Goal: Task Accomplishment & Management: Complete application form

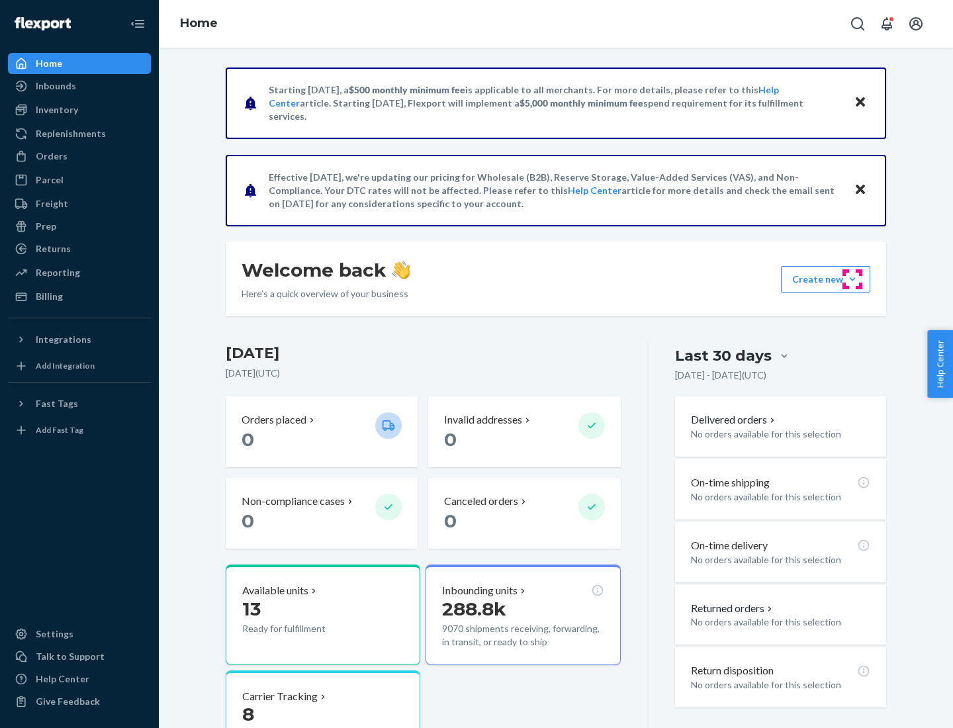
click at [853, 279] on button "Create new Create new inbound Create new order Create new product" at bounding box center [825, 279] width 89 height 26
click at [79, 86] on div "Inbounds" at bounding box center [79, 86] width 140 height 19
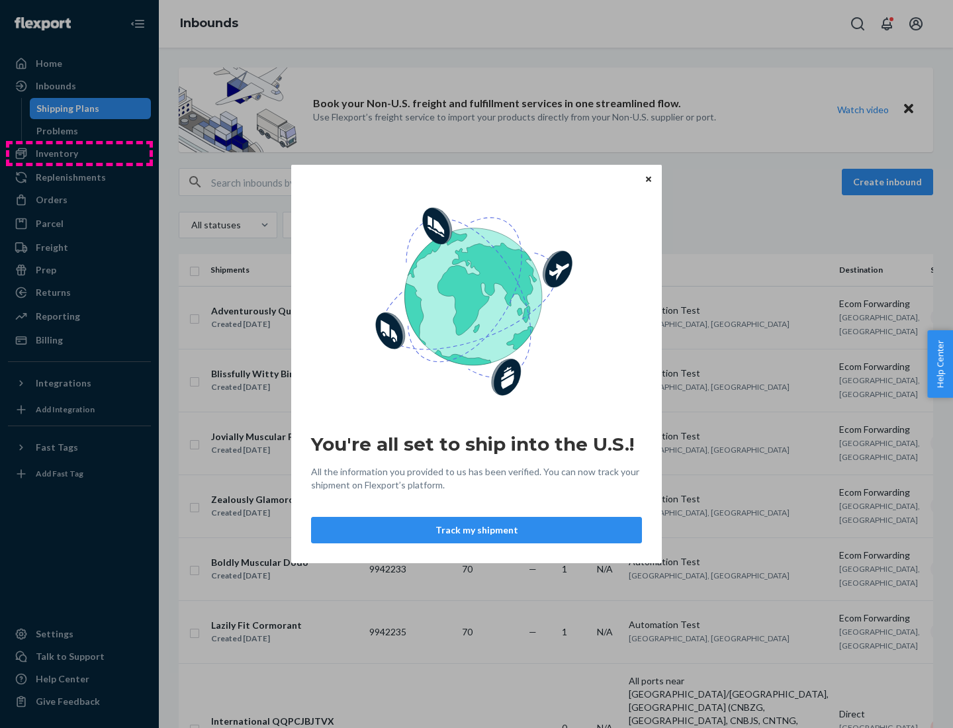
click at [79, 154] on div "You're all set to ship into the U.S.! All the information you provided to us ha…" at bounding box center [476, 364] width 953 height 728
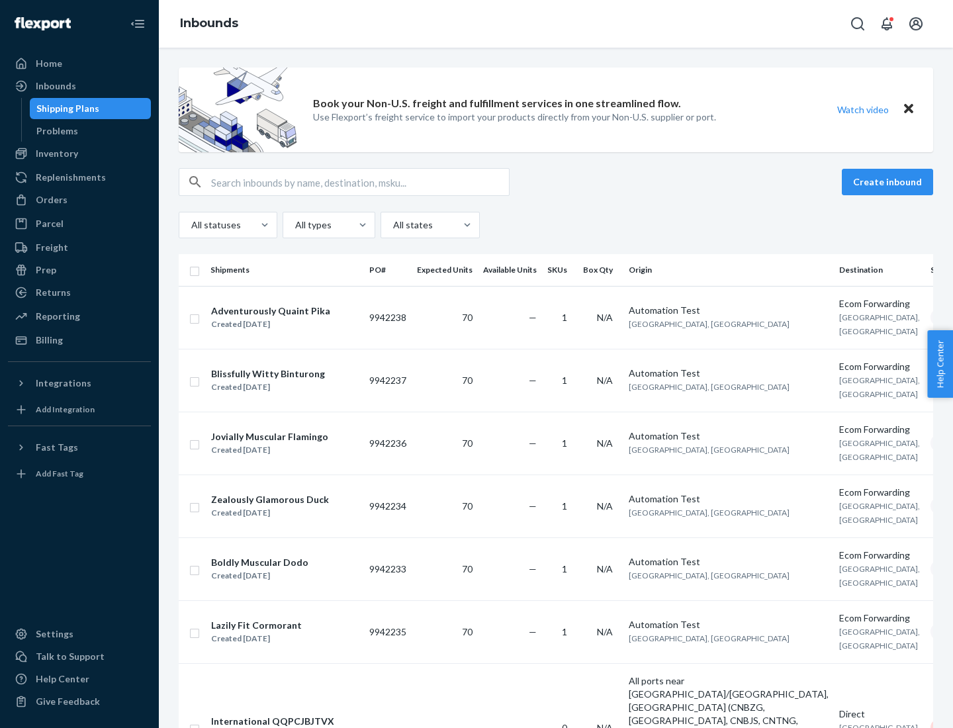
click at [556, 24] on div "Inbounds" at bounding box center [556, 24] width 794 height 48
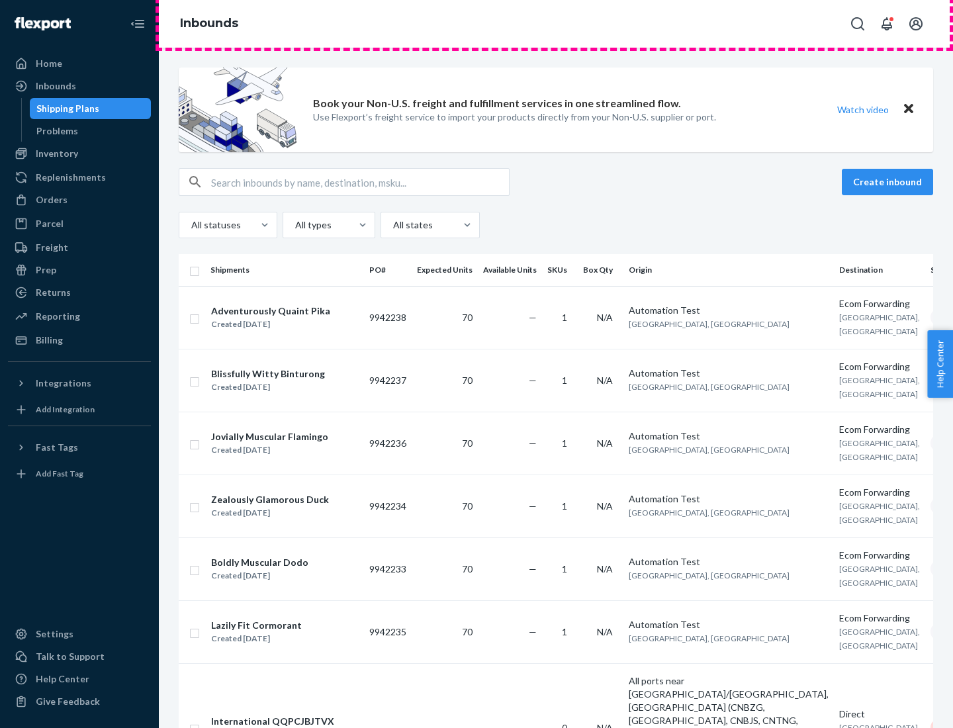
click at [556, 24] on div "Inbounds" at bounding box center [556, 24] width 794 height 48
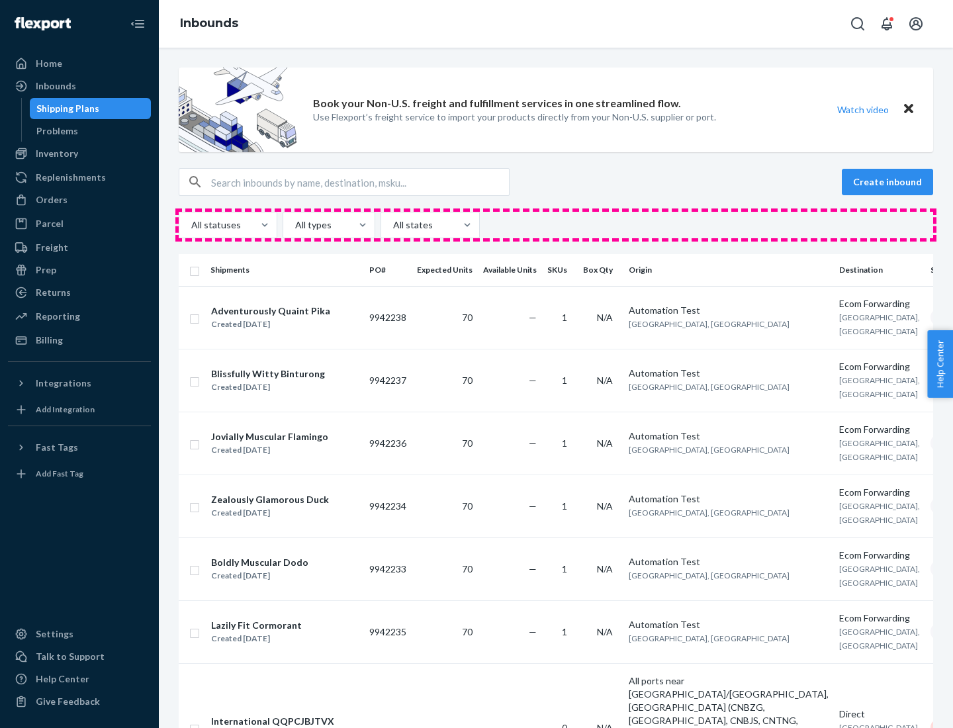
click at [556, 225] on div "All statuses All types All states" at bounding box center [556, 225] width 755 height 26
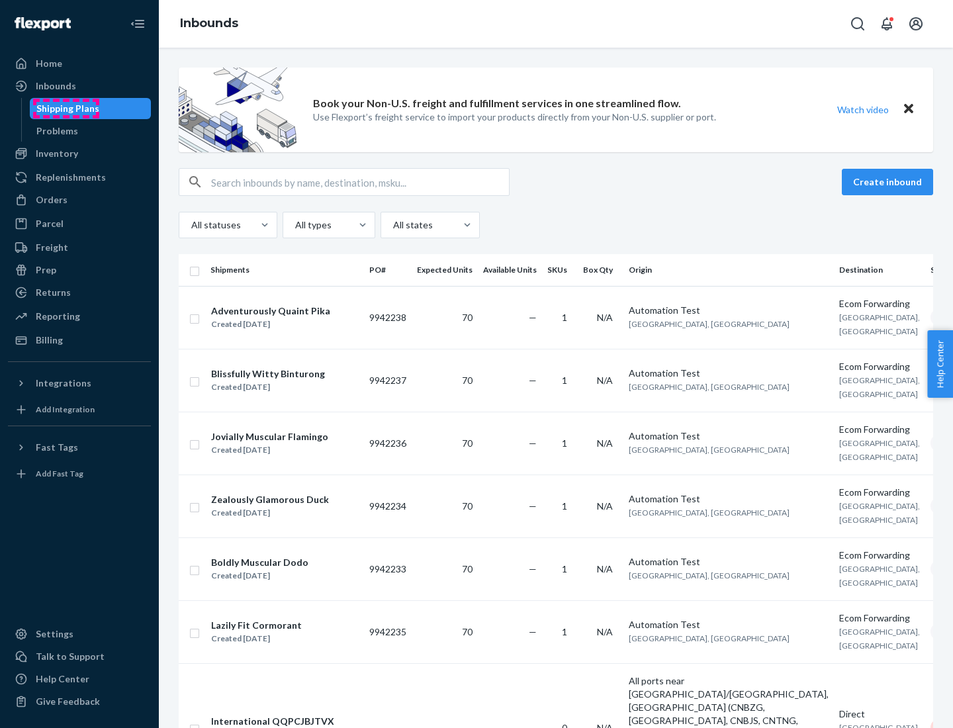
click at [66, 109] on div "Shipping Plans" at bounding box center [67, 108] width 63 height 13
click at [890, 182] on button "Create inbound" at bounding box center [887, 182] width 91 height 26
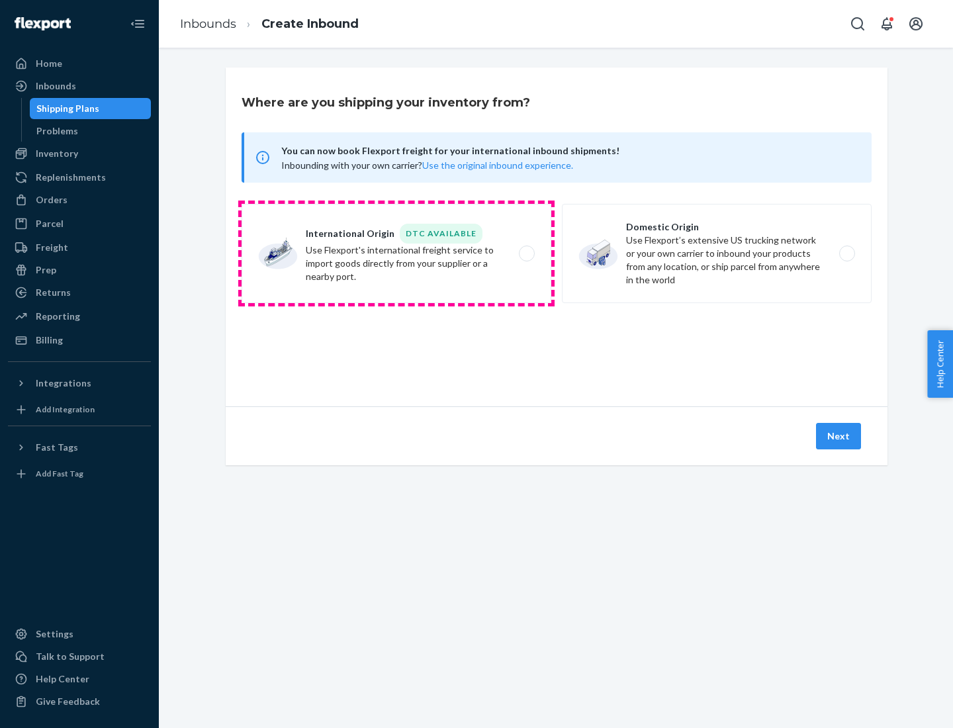
click at [397, 254] on label "International Origin DTC Available Use Flexport's international freight service…" at bounding box center [397, 253] width 310 height 99
click at [526, 254] on input "International Origin DTC Available Use Flexport's international freight service…" at bounding box center [530, 254] width 9 height 9
radio input "true"
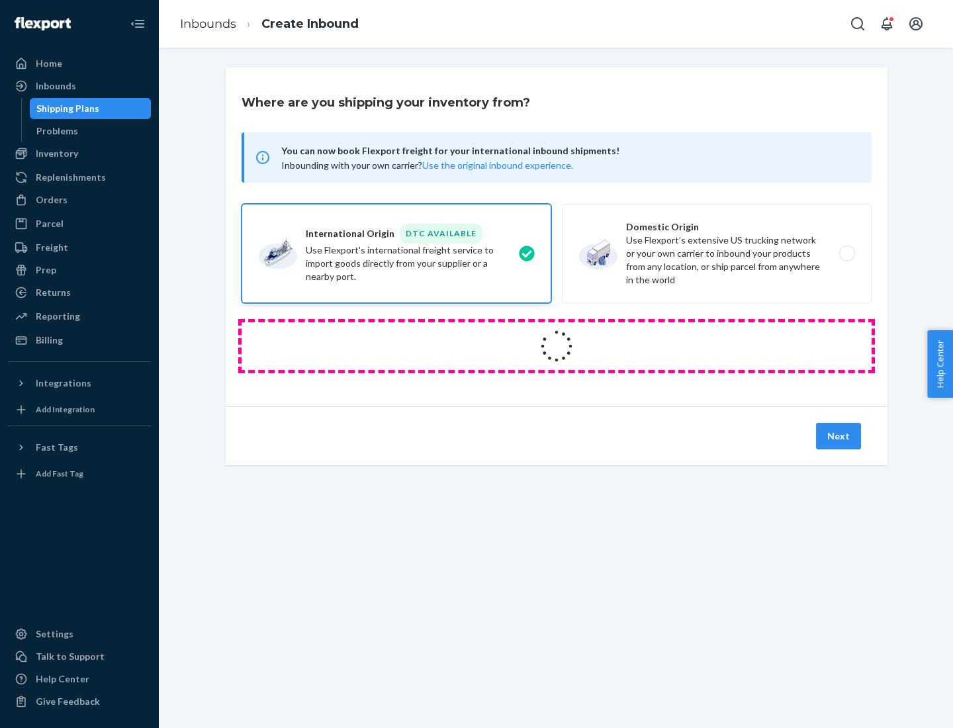
click at [557, 346] on icon at bounding box center [556, 346] width 41 height 41
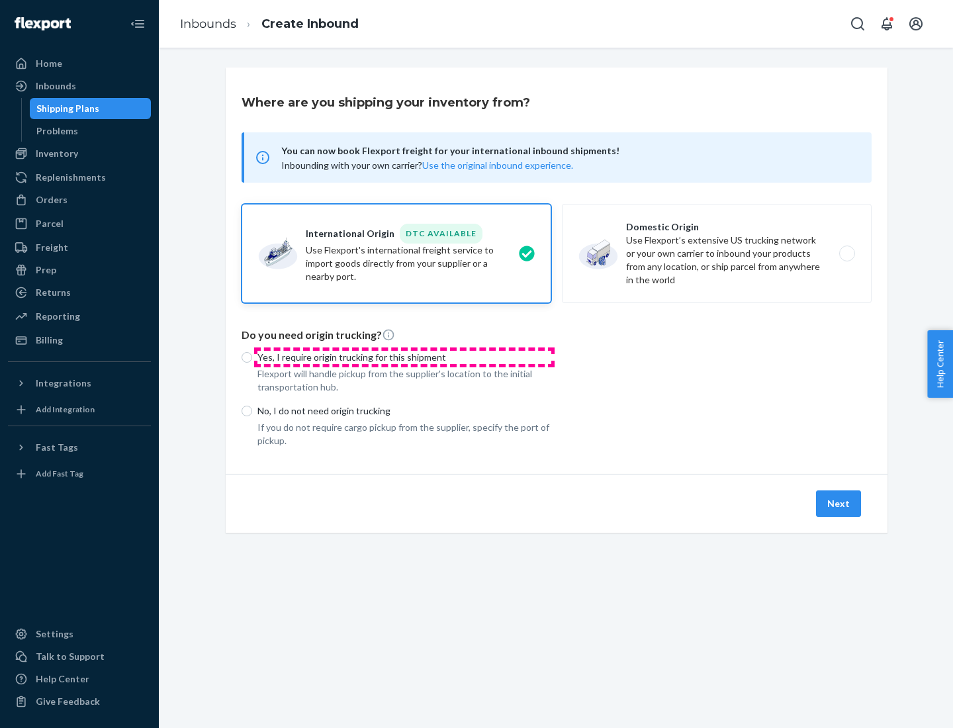
click at [404, 357] on p "Yes, I require origin trucking for this shipment" at bounding box center [405, 357] width 294 height 13
click at [252, 357] on input "Yes, I require origin trucking for this shipment" at bounding box center [247, 357] width 11 height 11
radio input "true"
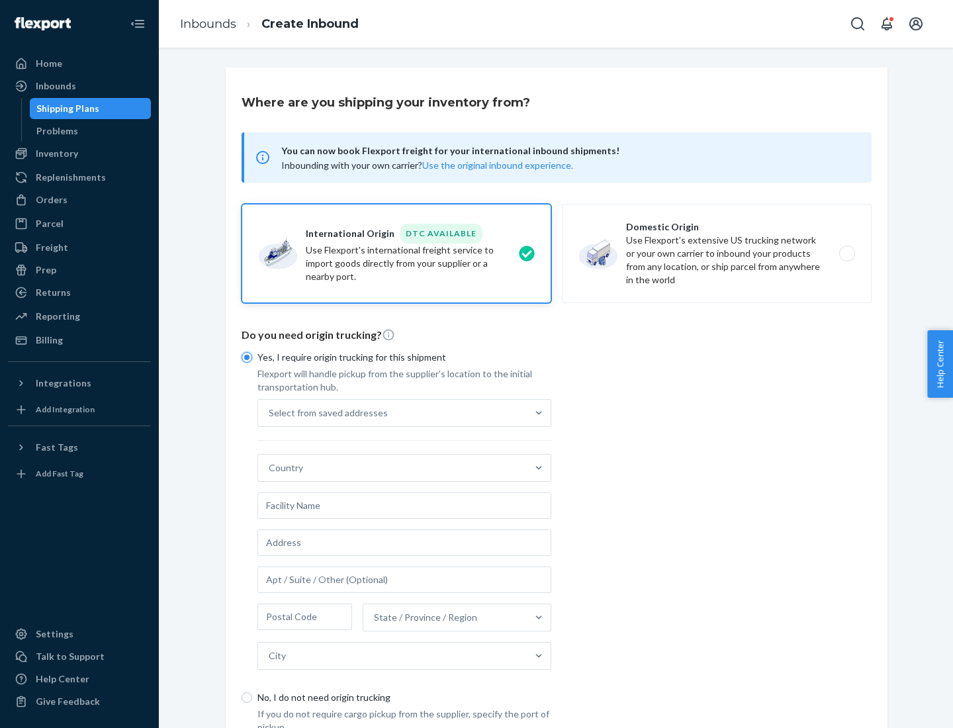
scroll to position [25, 0]
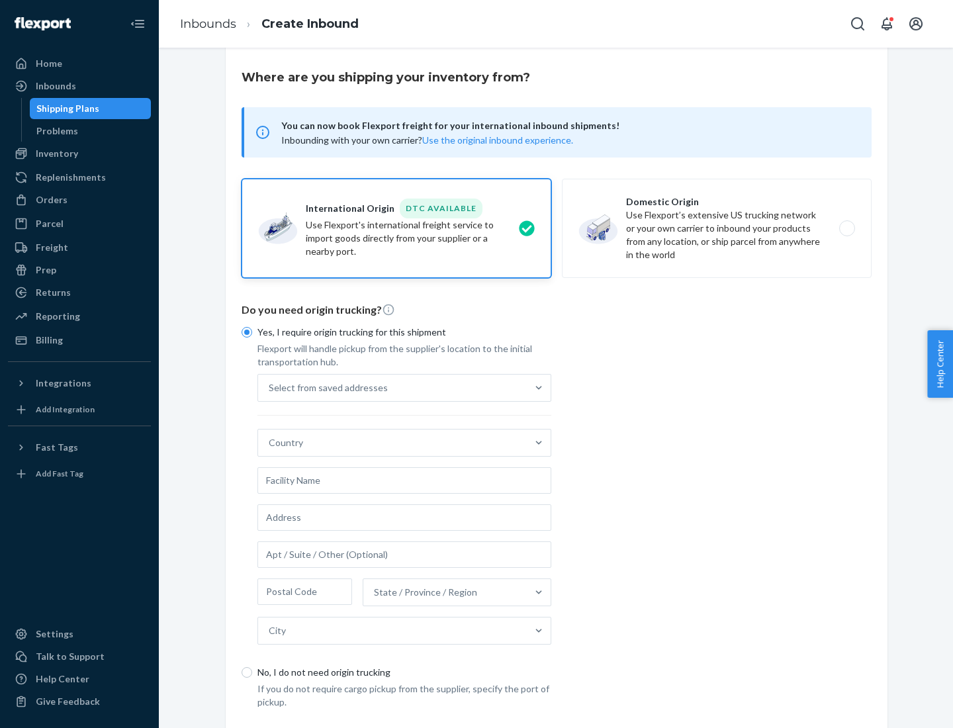
click at [393, 387] on div "Select from saved addresses" at bounding box center [392, 388] width 269 height 26
click at [270, 387] on input "Select from saved addresses" at bounding box center [269, 387] width 1 height 13
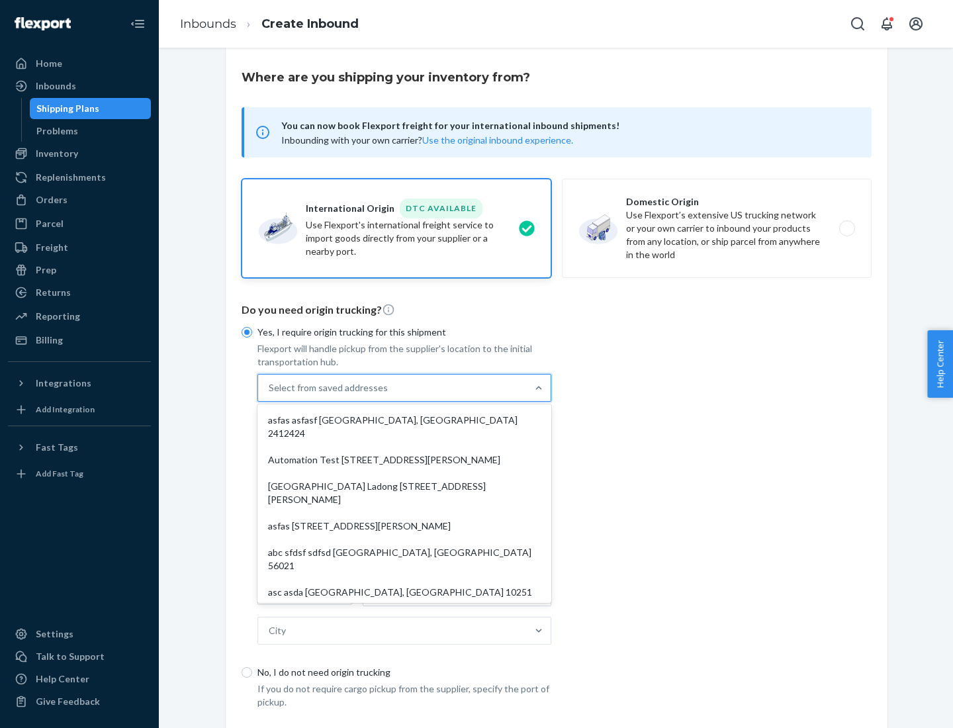
scroll to position [58, 0]
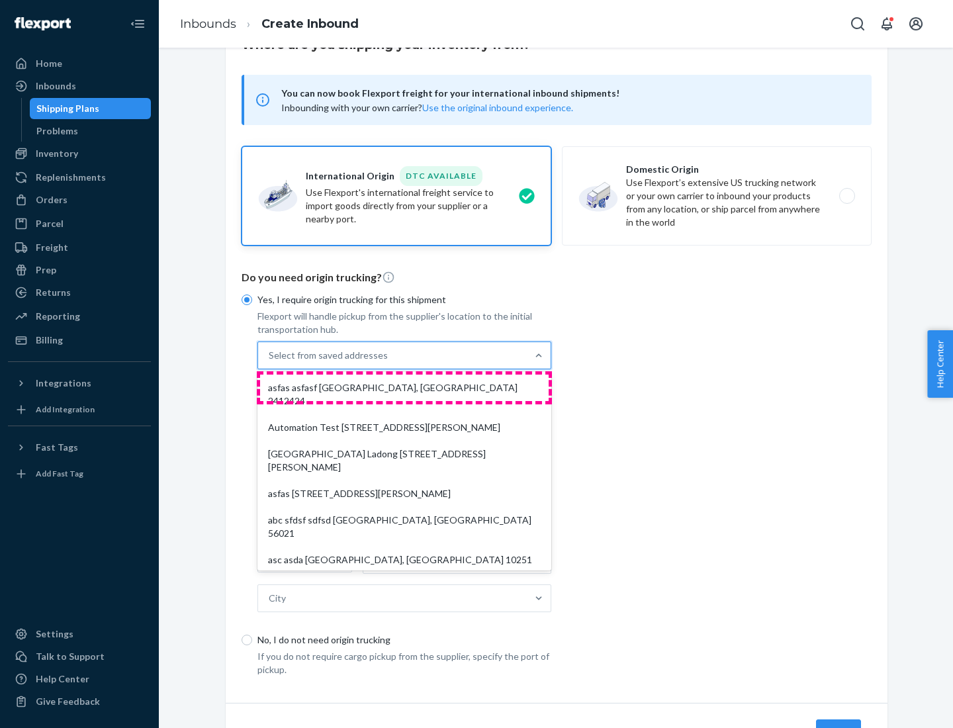
click at [404, 387] on div "asfas asfasf [GEOGRAPHIC_DATA], [GEOGRAPHIC_DATA] 2412424" at bounding box center [404, 395] width 289 height 40
click at [270, 362] on input "option asfas asfasf [GEOGRAPHIC_DATA], [GEOGRAPHIC_DATA] 2412424 focused, 1 of …" at bounding box center [269, 355] width 1 height 13
type input "asfas"
type input "asfasf"
type input "2412424"
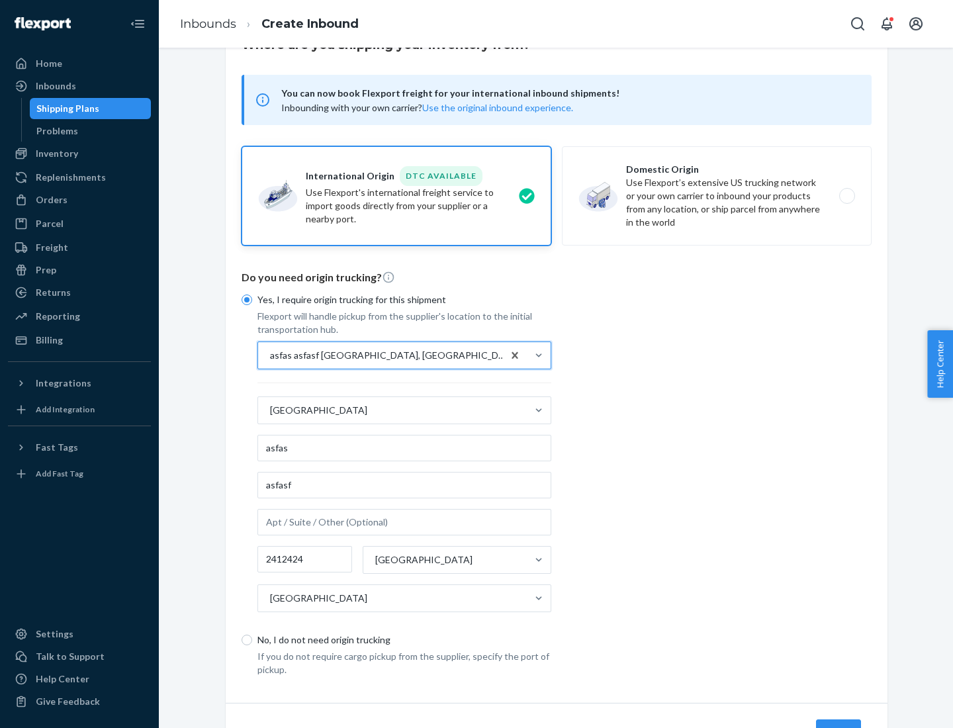
scroll to position [123, 0]
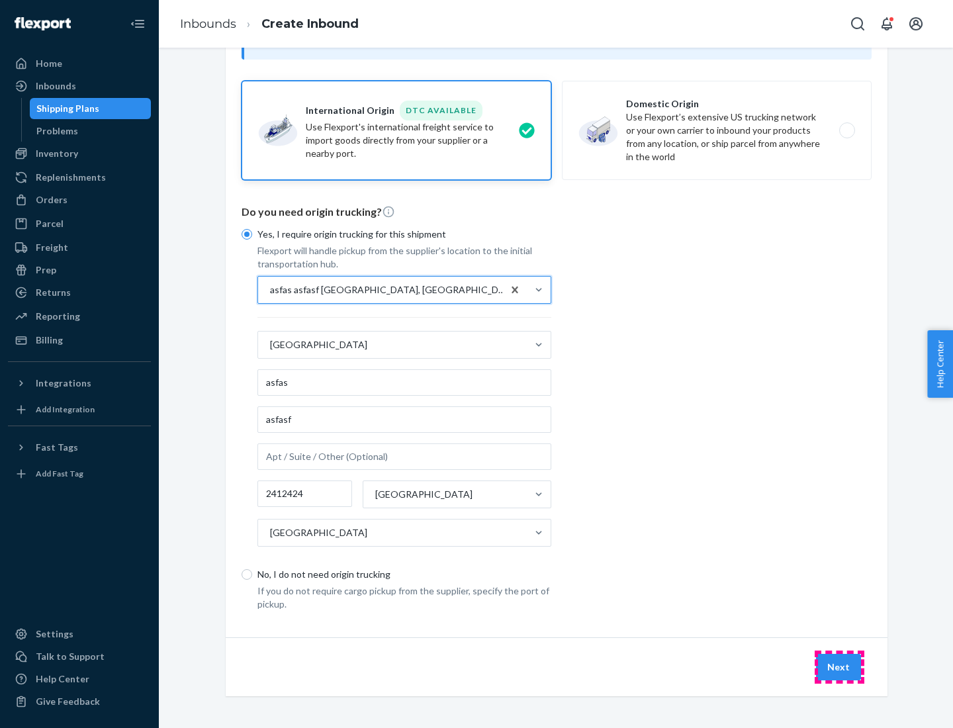
click at [839, 667] on button "Next" at bounding box center [838, 667] width 45 height 26
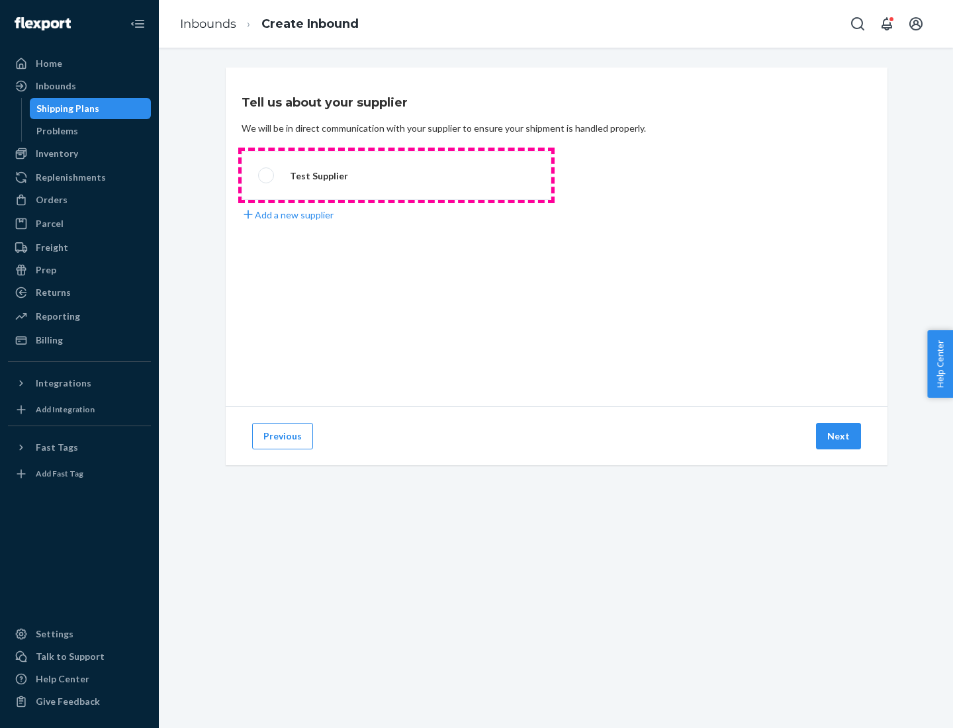
click at [397, 175] on label "Test Supplier" at bounding box center [397, 175] width 310 height 49
click at [267, 175] on input "Test Supplier" at bounding box center [262, 175] width 9 height 9
radio input "true"
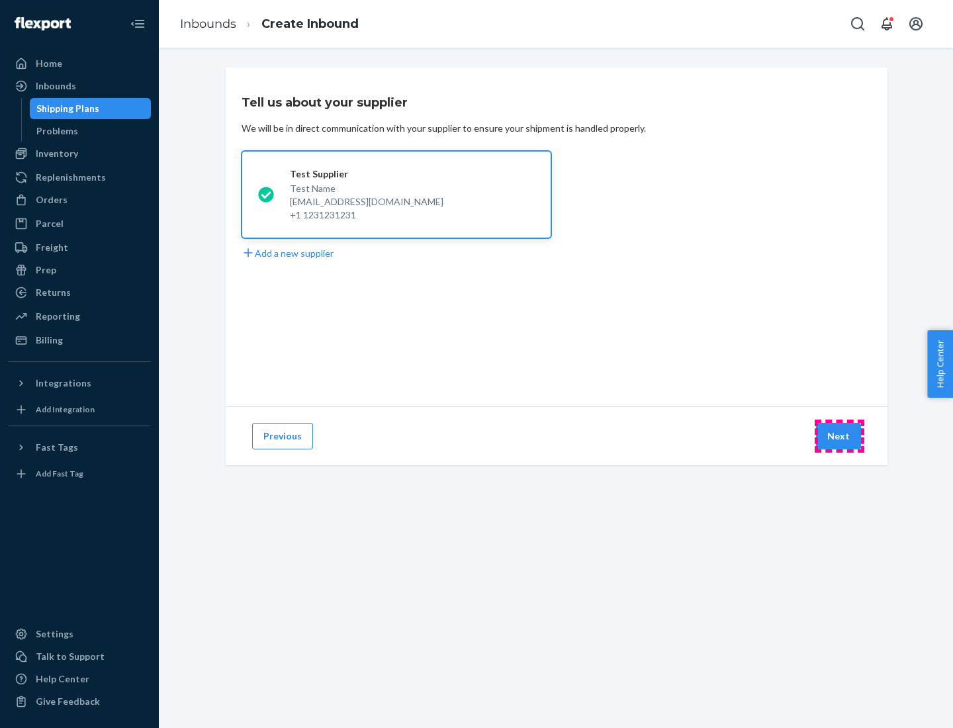
click at [839, 436] on button "Next" at bounding box center [838, 436] width 45 height 26
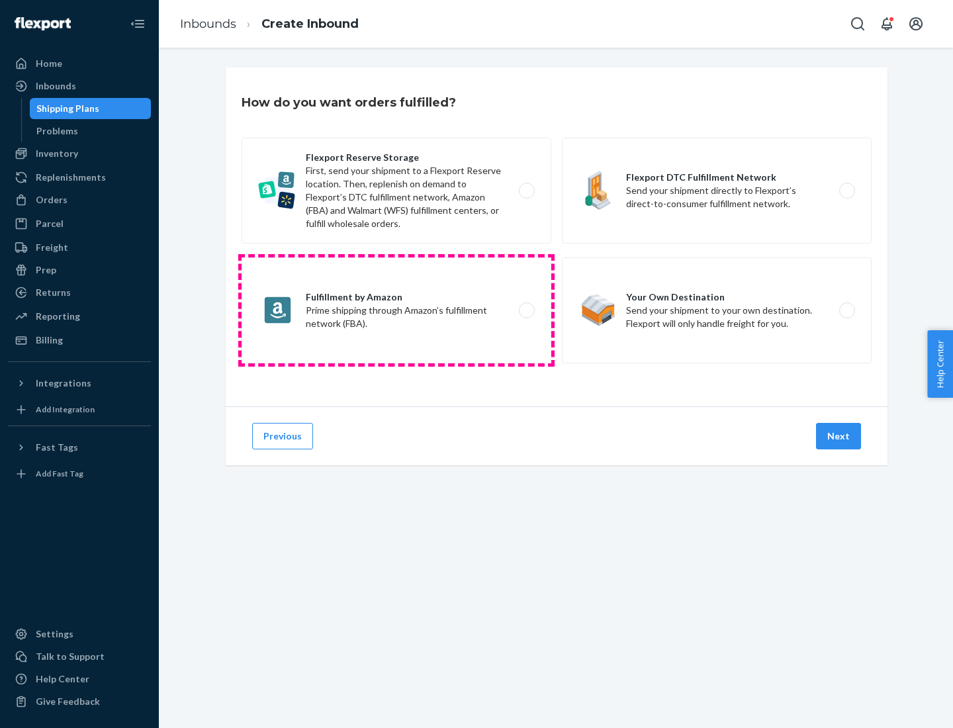
click at [397, 310] on label "Fulfillment by Amazon Prime shipping through Amazon’s fulfillment network (FBA)." at bounding box center [397, 311] width 310 height 106
click at [526, 310] on input "Fulfillment by Amazon Prime shipping through Amazon’s fulfillment network (FBA)." at bounding box center [530, 310] width 9 height 9
radio input "true"
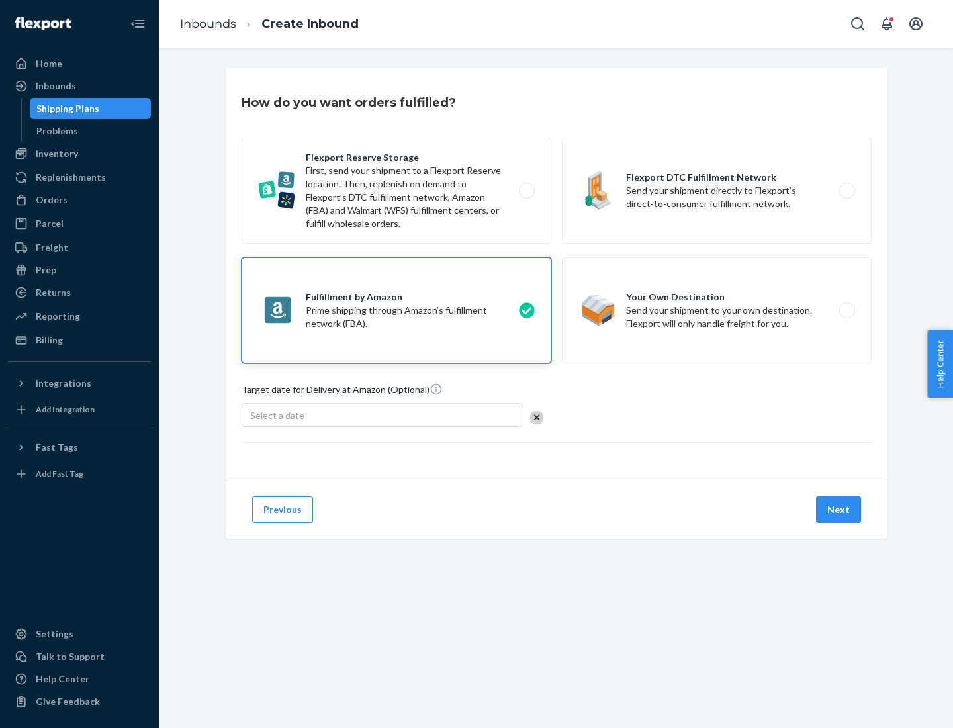
click at [839, 510] on button "Next" at bounding box center [838, 509] width 45 height 26
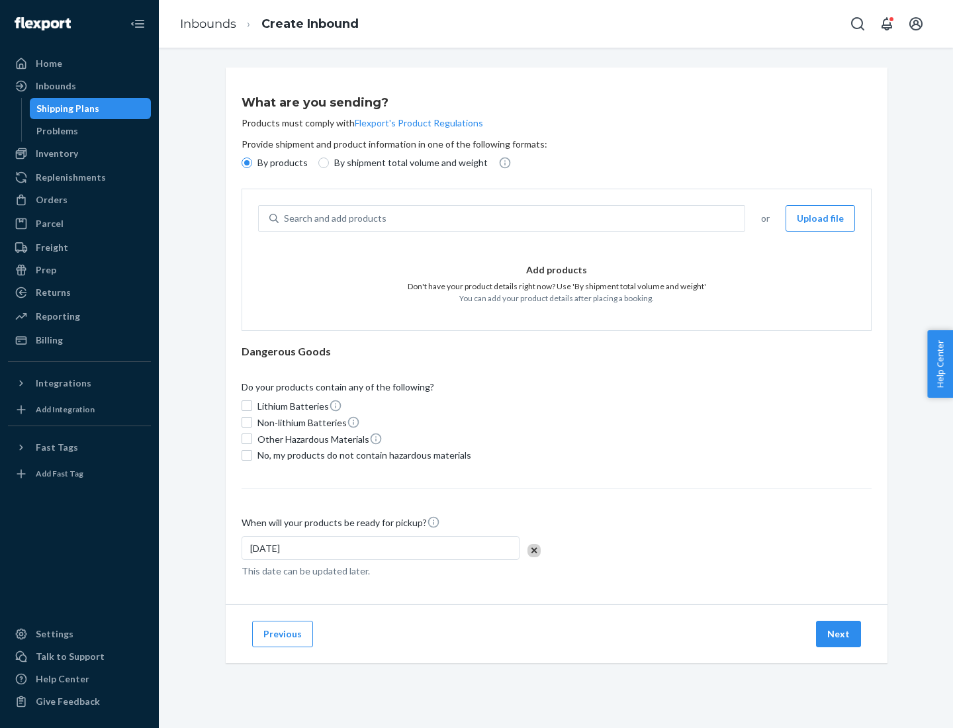
click at [407, 163] on p "By shipment total volume and weight" at bounding box center [411, 162] width 154 height 13
click at [329, 163] on input "By shipment total volume and weight" at bounding box center [323, 163] width 11 height 11
radio input "true"
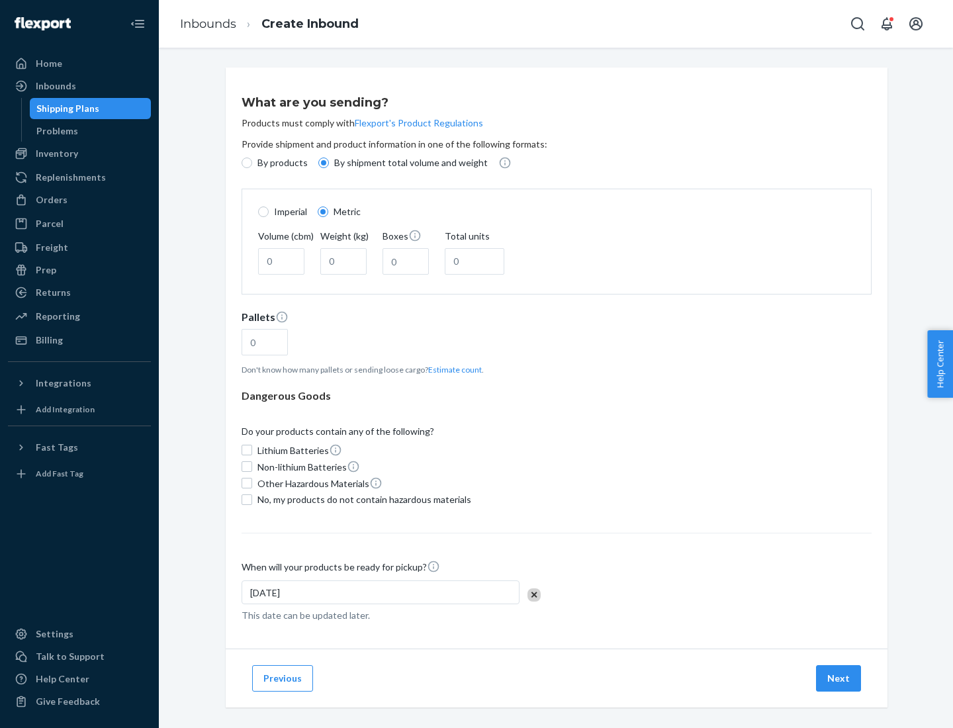
click at [281, 163] on p "By products" at bounding box center [283, 162] width 50 height 13
click at [252, 163] on input "By products" at bounding box center [247, 163] width 11 height 11
radio input "true"
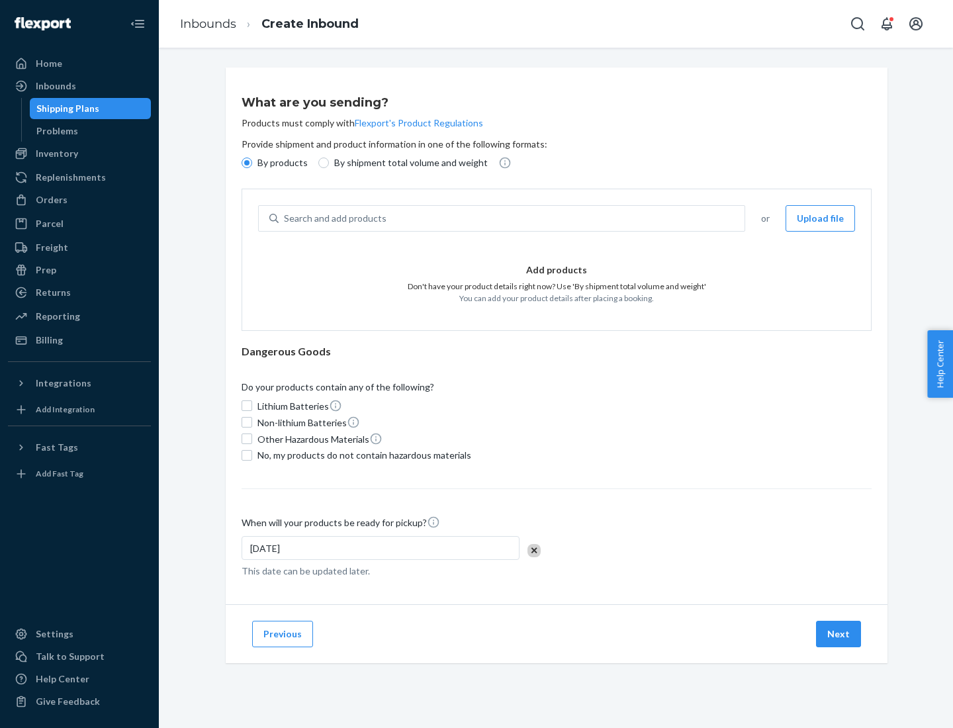
click at [512, 218] on div "Search and add products" at bounding box center [512, 219] width 466 height 24
click at [285, 218] on input "Search and add products" at bounding box center [284, 218] width 1 height 13
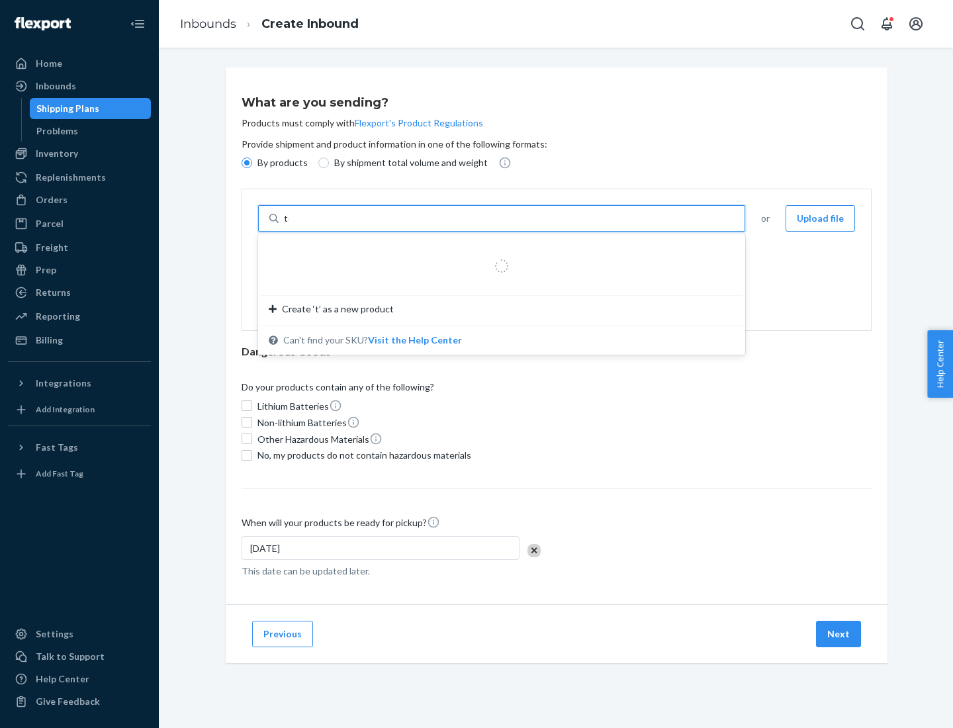
type input "test"
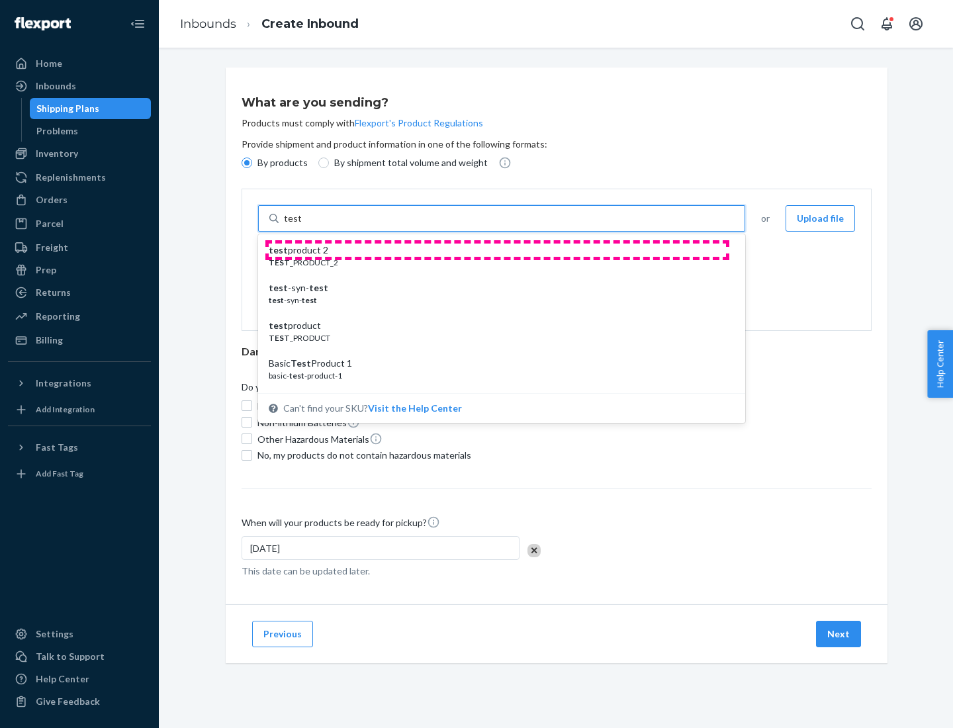
click at [497, 250] on div "test product 2" at bounding box center [496, 250] width 455 height 13
click at [301, 225] on input "test" at bounding box center [292, 218] width 17 height 13
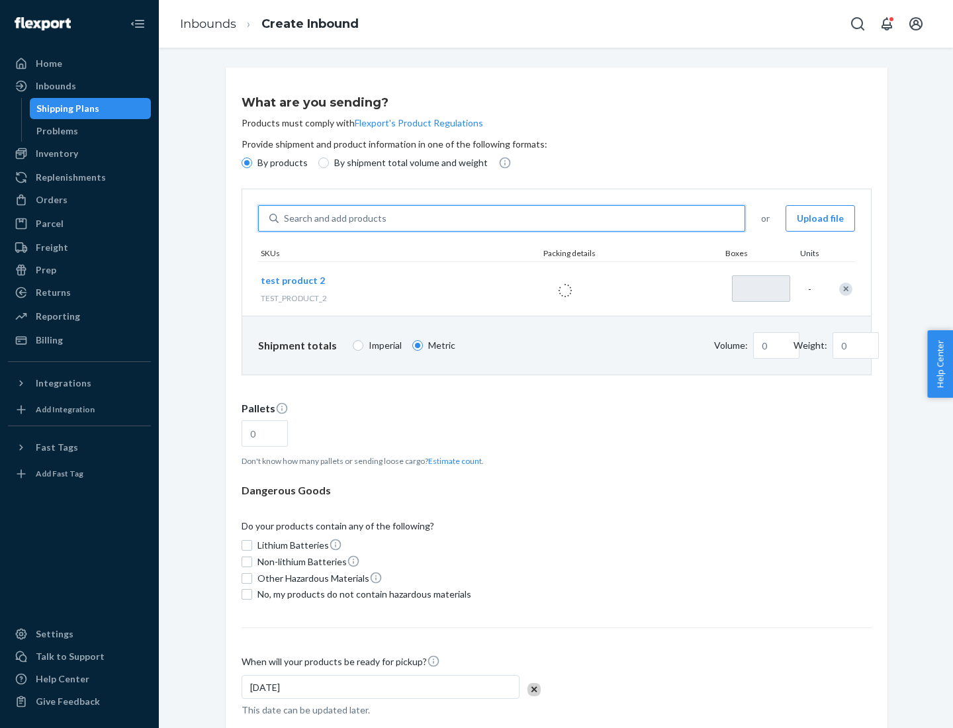
type input "1"
type input "0.02"
type input "22.23"
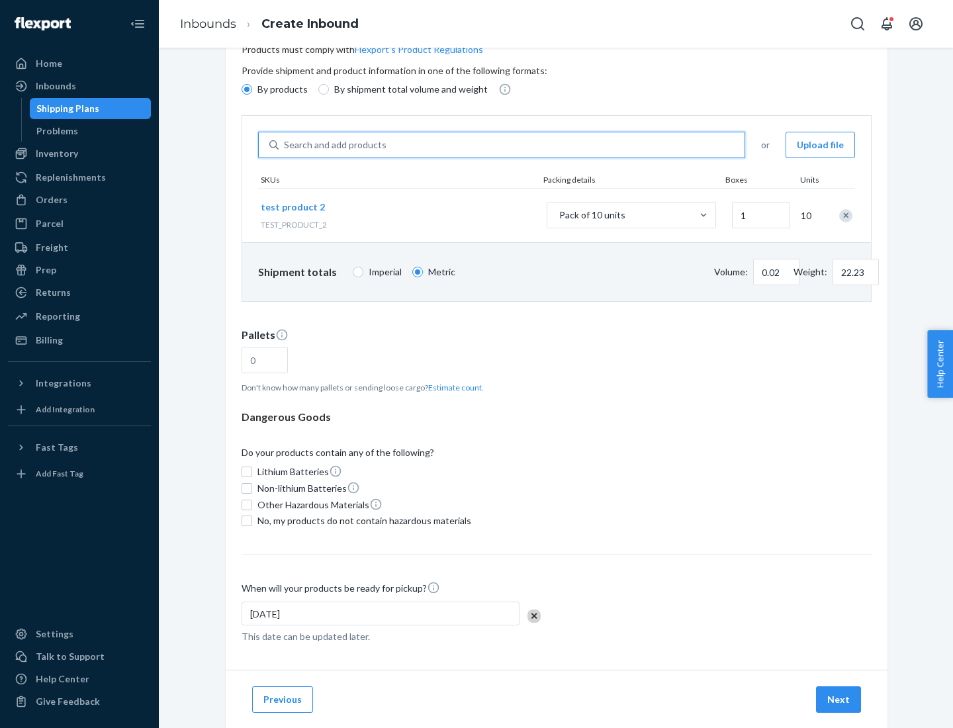
click at [452, 387] on button "Estimate count" at bounding box center [455, 387] width 54 height 11
type input "1"
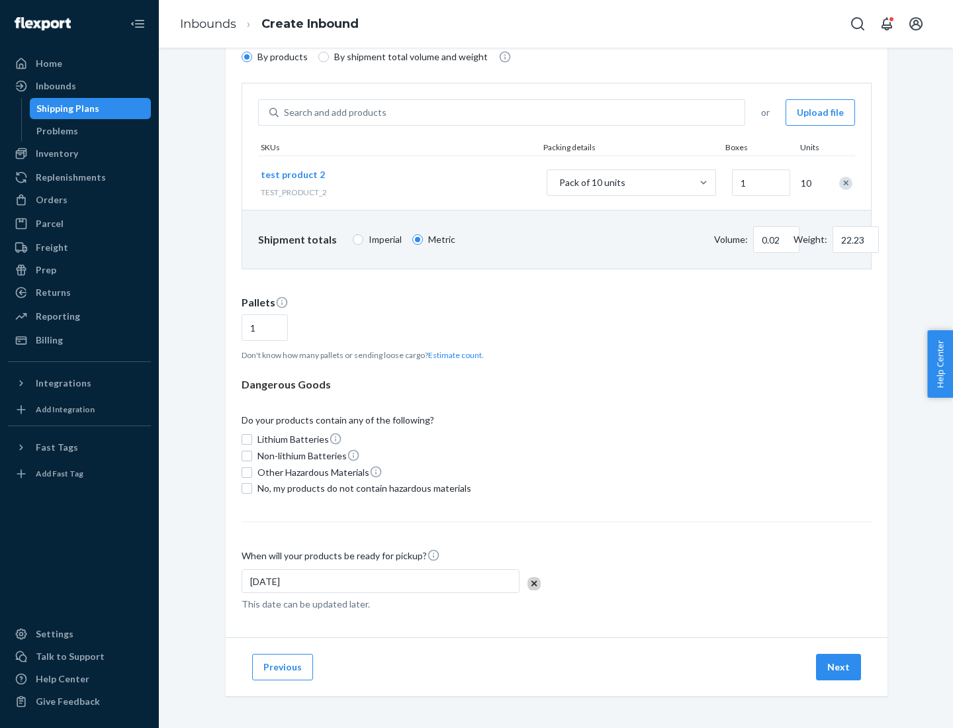
click at [362, 489] on span "No, my products do not contain hazardous materials" at bounding box center [365, 488] width 214 height 13
click at [252, 489] on input "No, my products do not contain hazardous materials" at bounding box center [247, 488] width 11 height 11
checkbox input "true"
click at [839, 667] on button "Next" at bounding box center [838, 667] width 45 height 26
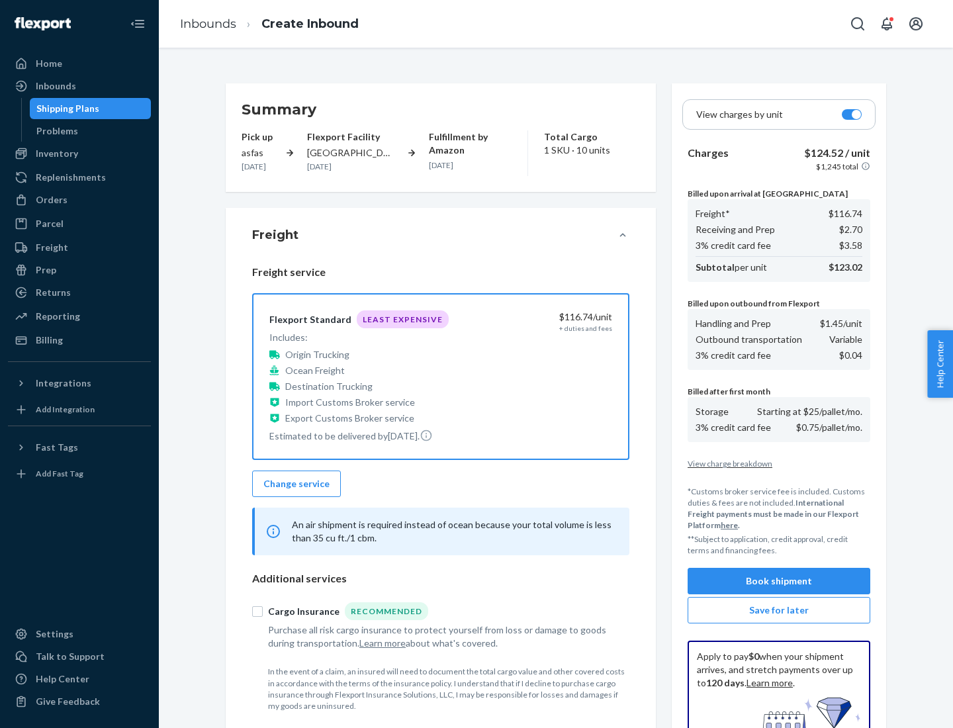
scroll to position [193, 0]
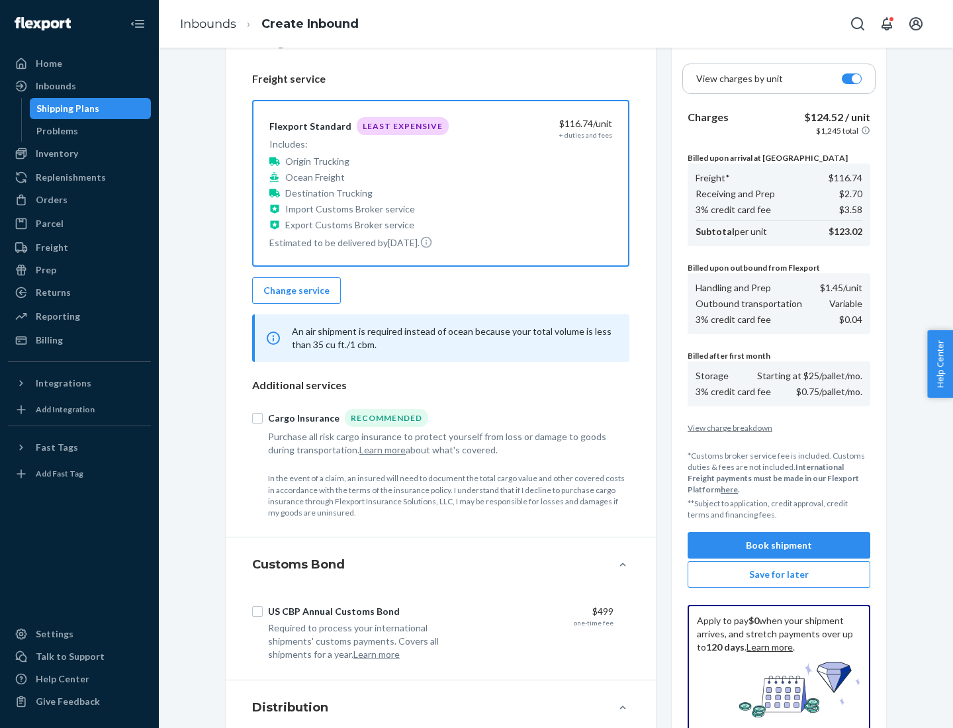
click at [779, 545] on button "Book shipment" at bounding box center [779, 545] width 183 height 26
